Goal: Information Seeking & Learning: Learn about a topic

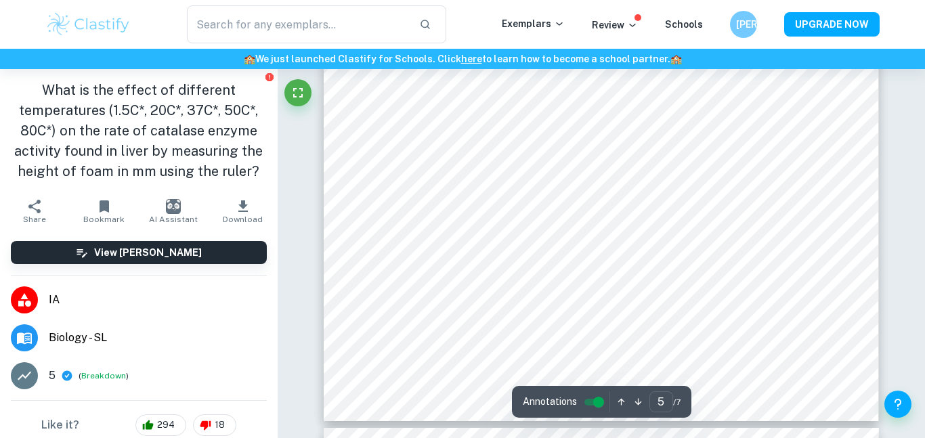
scroll to position [3797, 0]
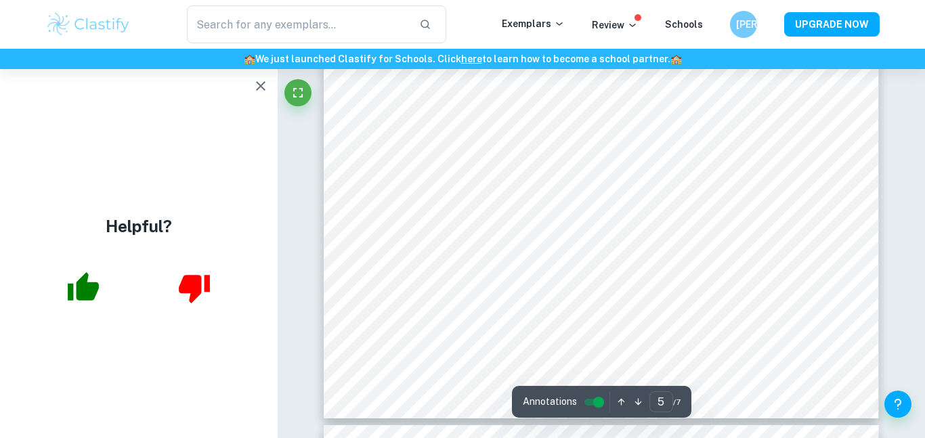
click at [259, 81] on icon "button" at bounding box center [261, 86] width 16 height 16
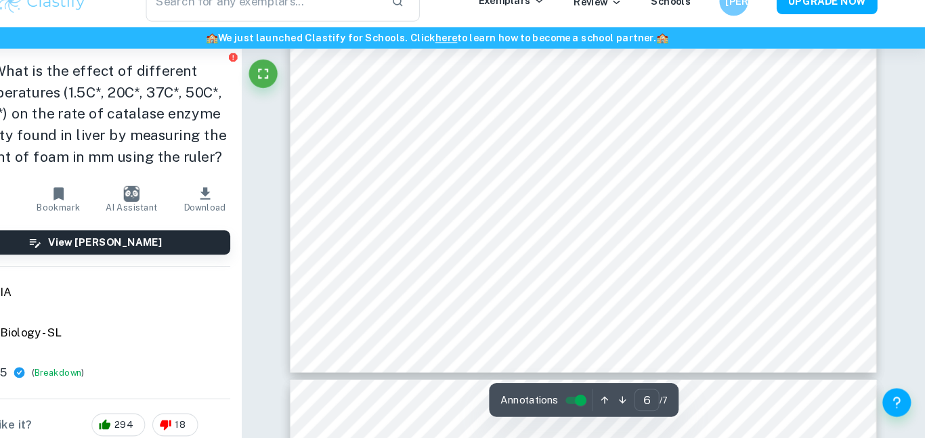
scroll to position [4635, 0]
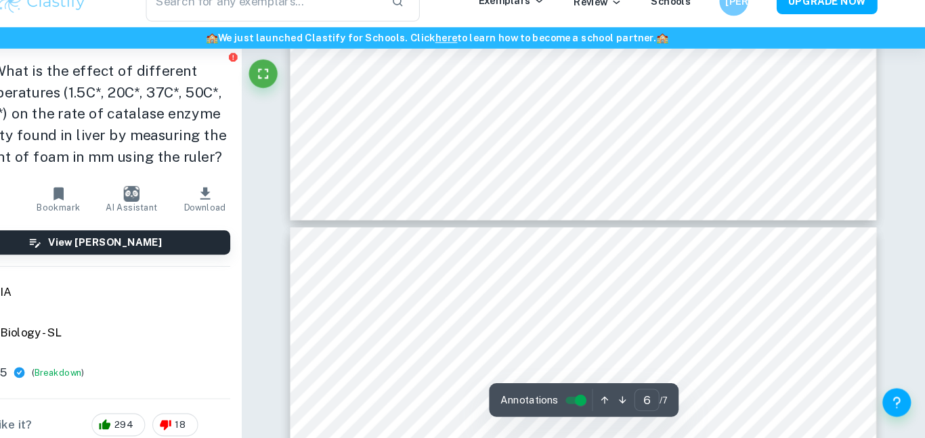
type input "7"
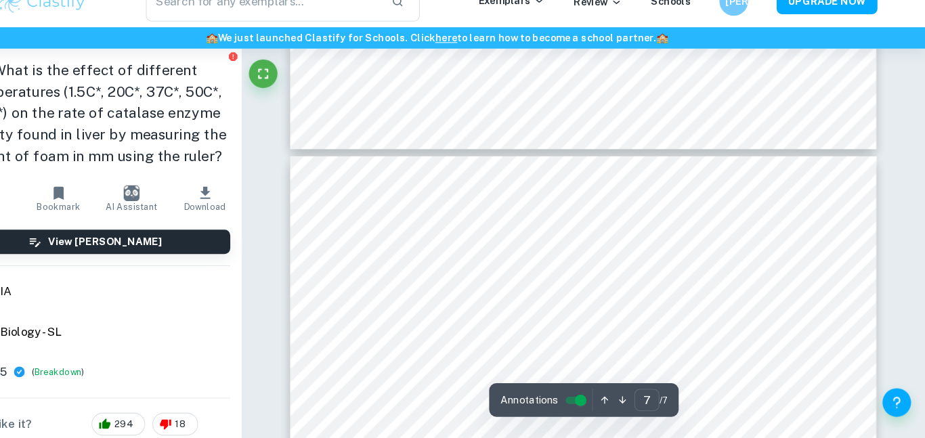
scroll to position [4843, 0]
